Goal: Task Accomplishment & Management: Complete application form

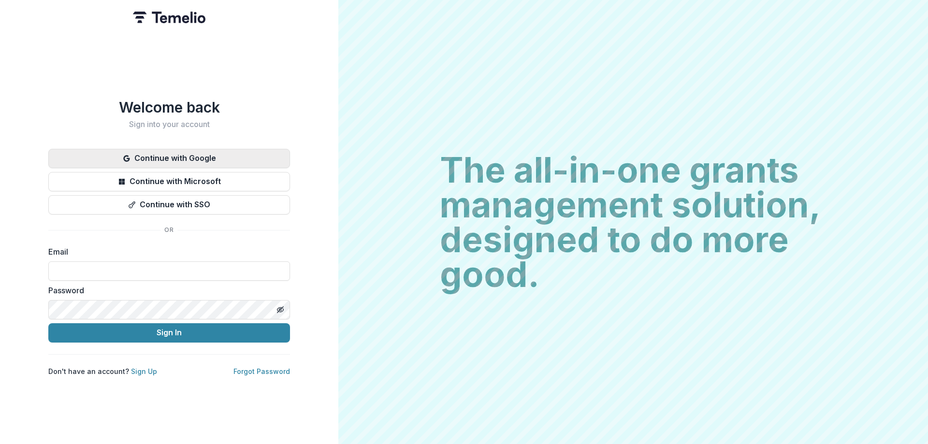
click at [204, 150] on button "Continue with Google" at bounding box center [169, 158] width 242 height 19
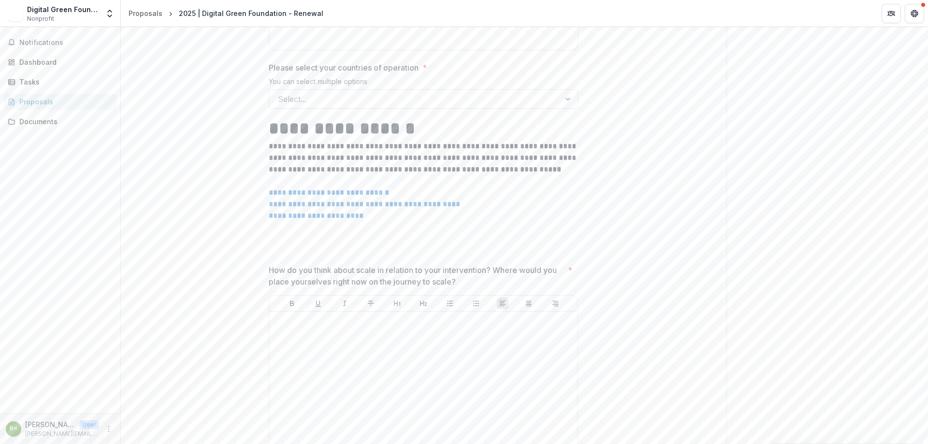
scroll to position [1402, 0]
click at [431, 225] on p "**********" at bounding box center [423, 204] width 309 height 58
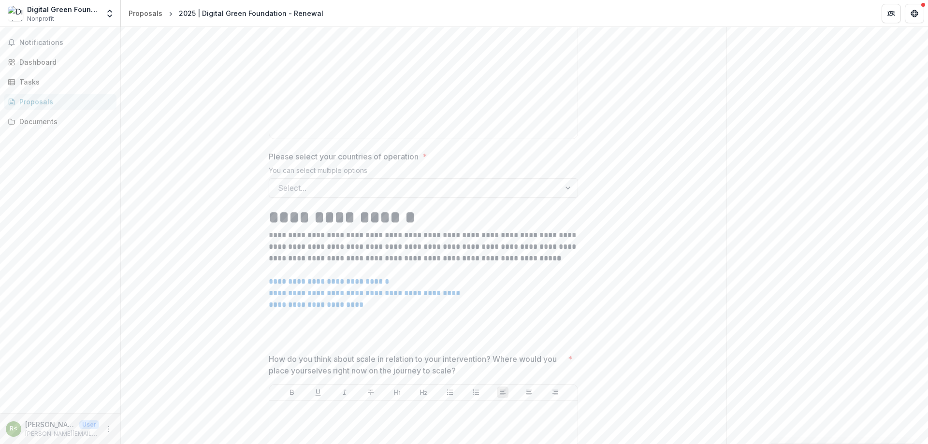
scroll to position [1208, 0]
